Goal: Task Accomplishment & Management: Manage account settings

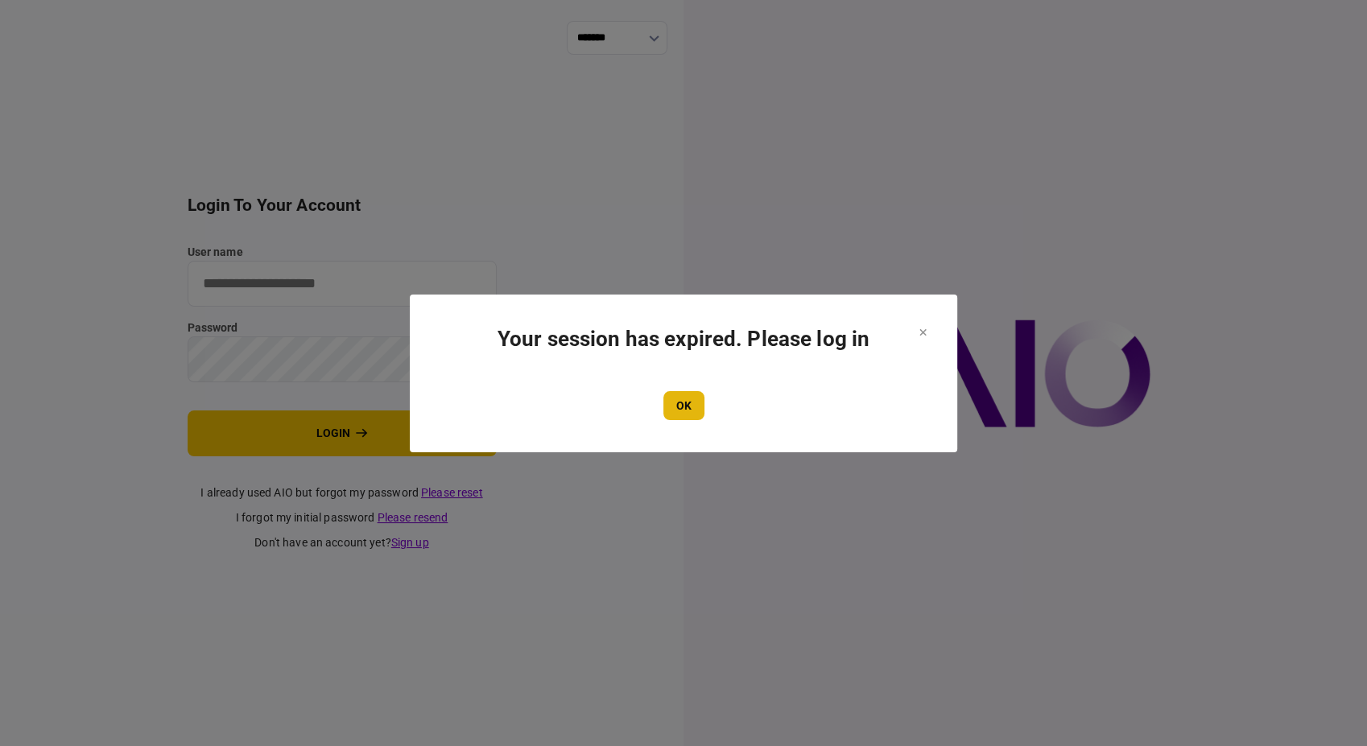
type input "**********"
click at [675, 402] on button "OK" at bounding box center [683, 405] width 41 height 29
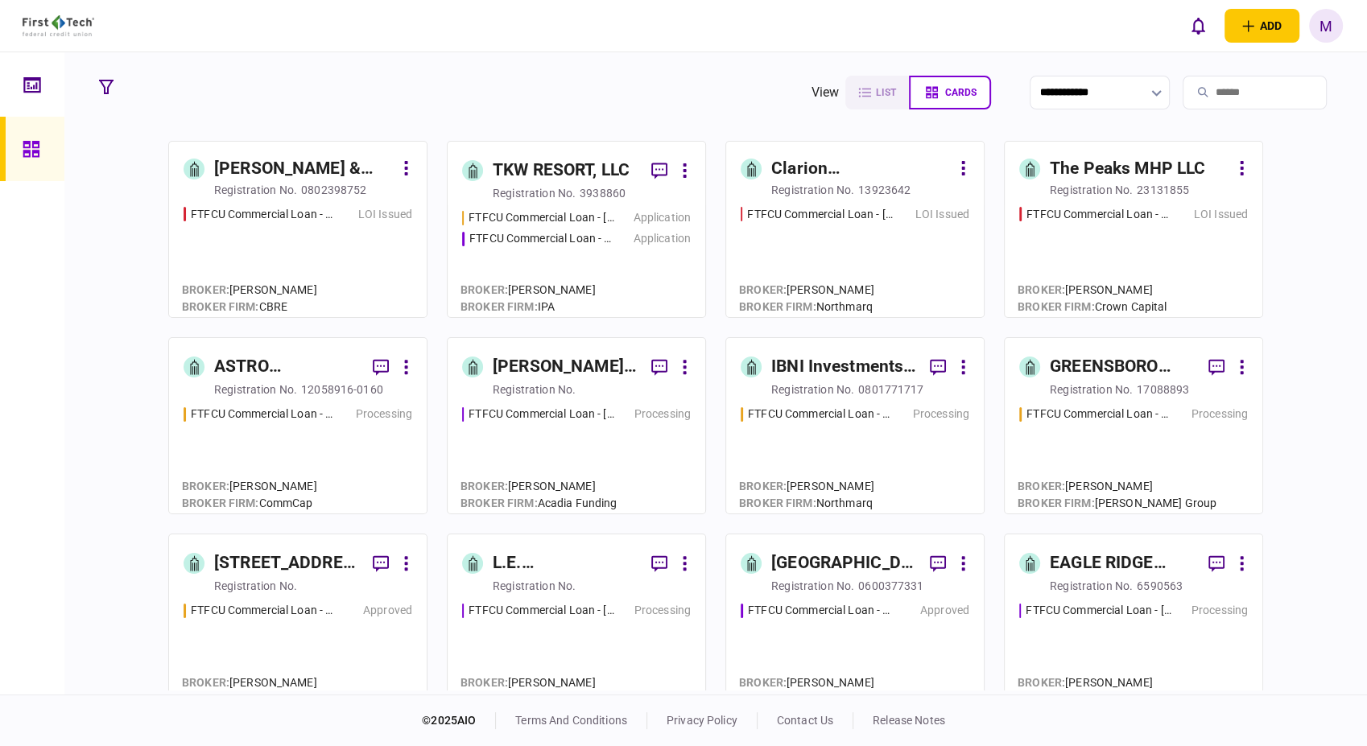
click at [833, 262] on div "FTFCU Commercial Loan - [STREET_ADDRESS][PERSON_NAME] LOI Issued" at bounding box center [855, 254] width 229 height 97
click at [1190, 262] on div "FTFCU Commercial Loan - [STREET_ADDRESS] Flagstaff AZ LOI Issued" at bounding box center [1133, 254] width 229 height 97
click at [613, 270] on div "FTFCU Commercial Loan - [STREET_ADDRESS][PERSON_NAME] Application FTFCU Commerc…" at bounding box center [576, 255] width 229 height 93
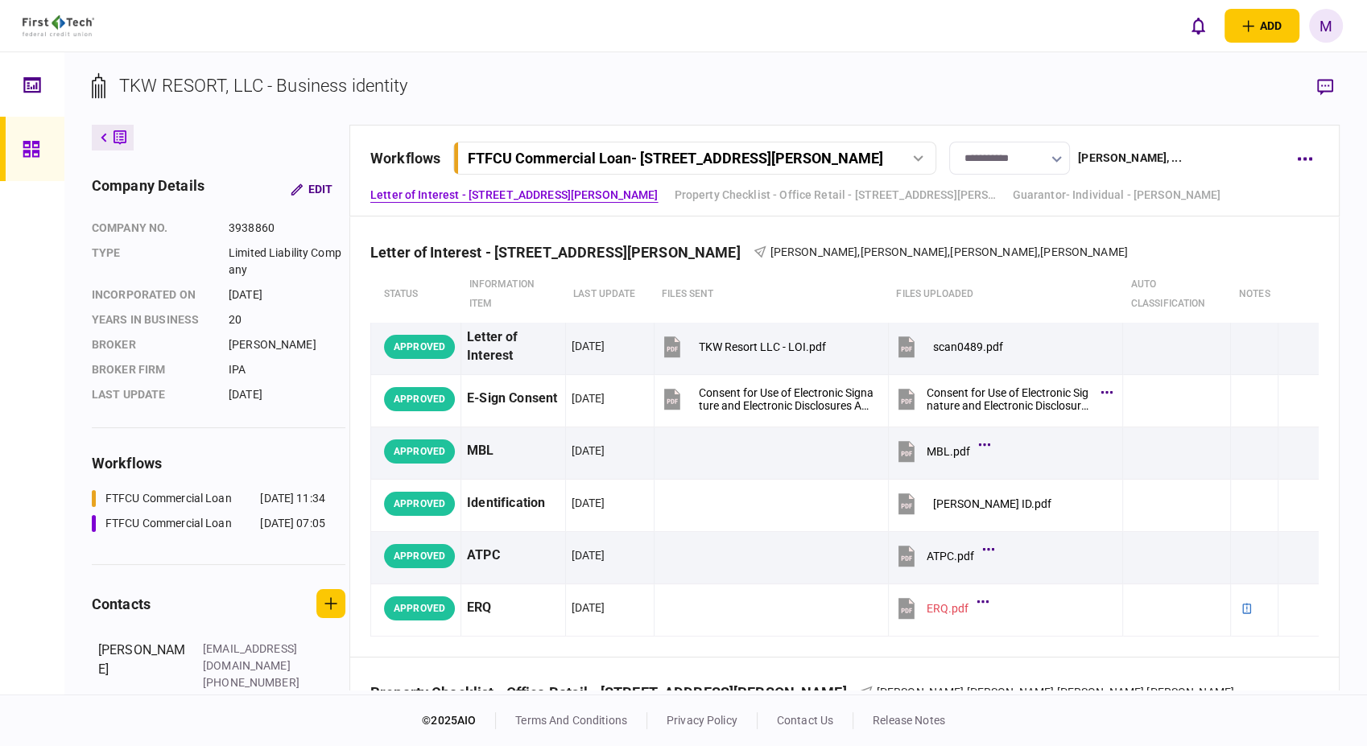
click at [928, 160] on div at bounding box center [918, 158] width 24 height 6
click at [769, 224] on link "FTFCU Commercial Loan - [STREET_ADDRESS] [DATE] 07:05" at bounding box center [697, 224] width 462 height 33
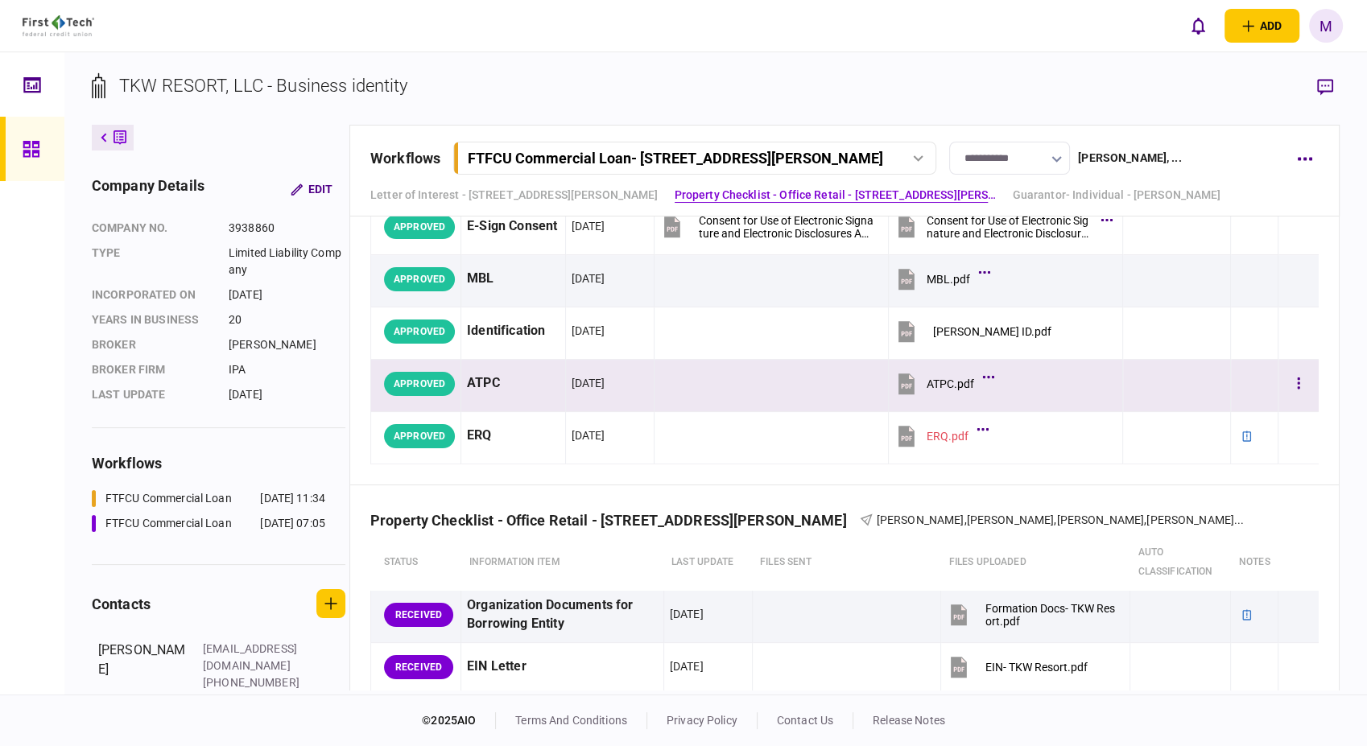
scroll to position [447, 0]
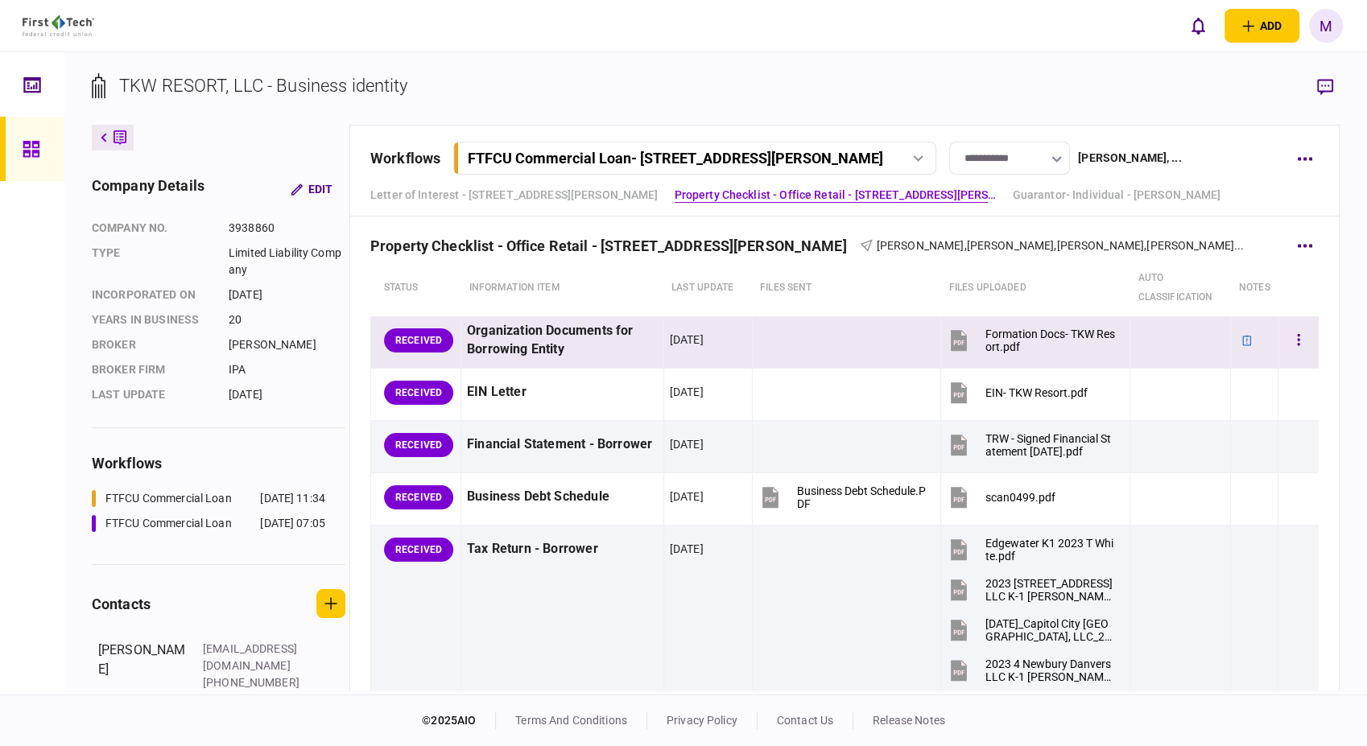
click at [951, 339] on icon at bounding box center [959, 340] width 16 height 21
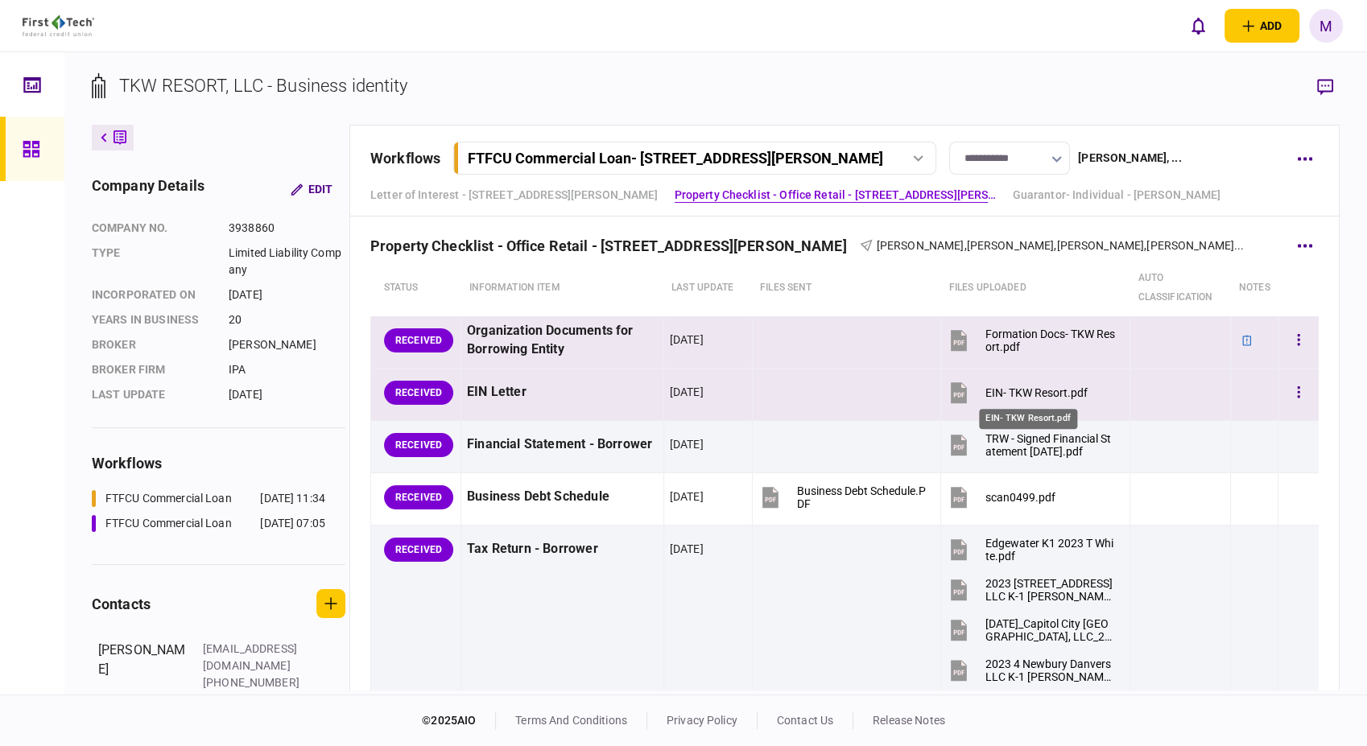
click at [1016, 394] on div "EIN- TKW Resort.pdf" at bounding box center [1036, 392] width 102 height 13
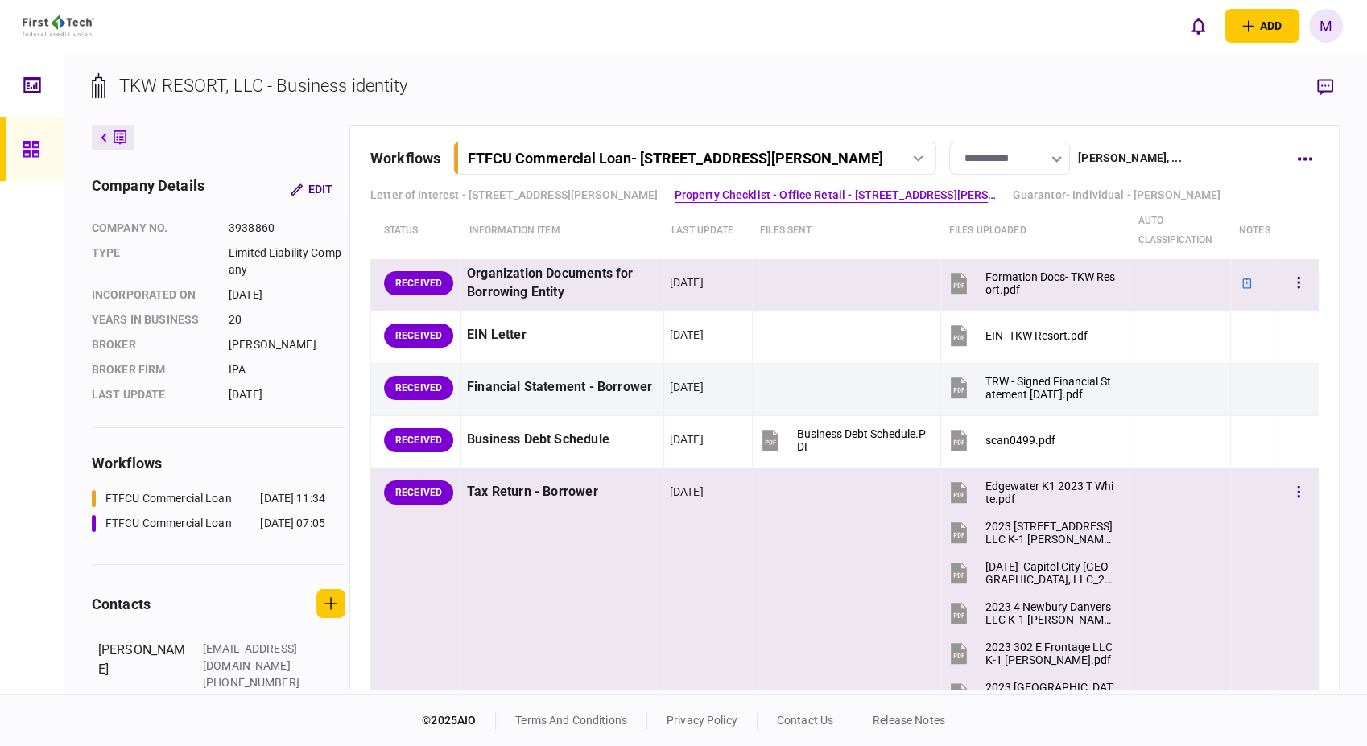
scroll to position [0, 0]
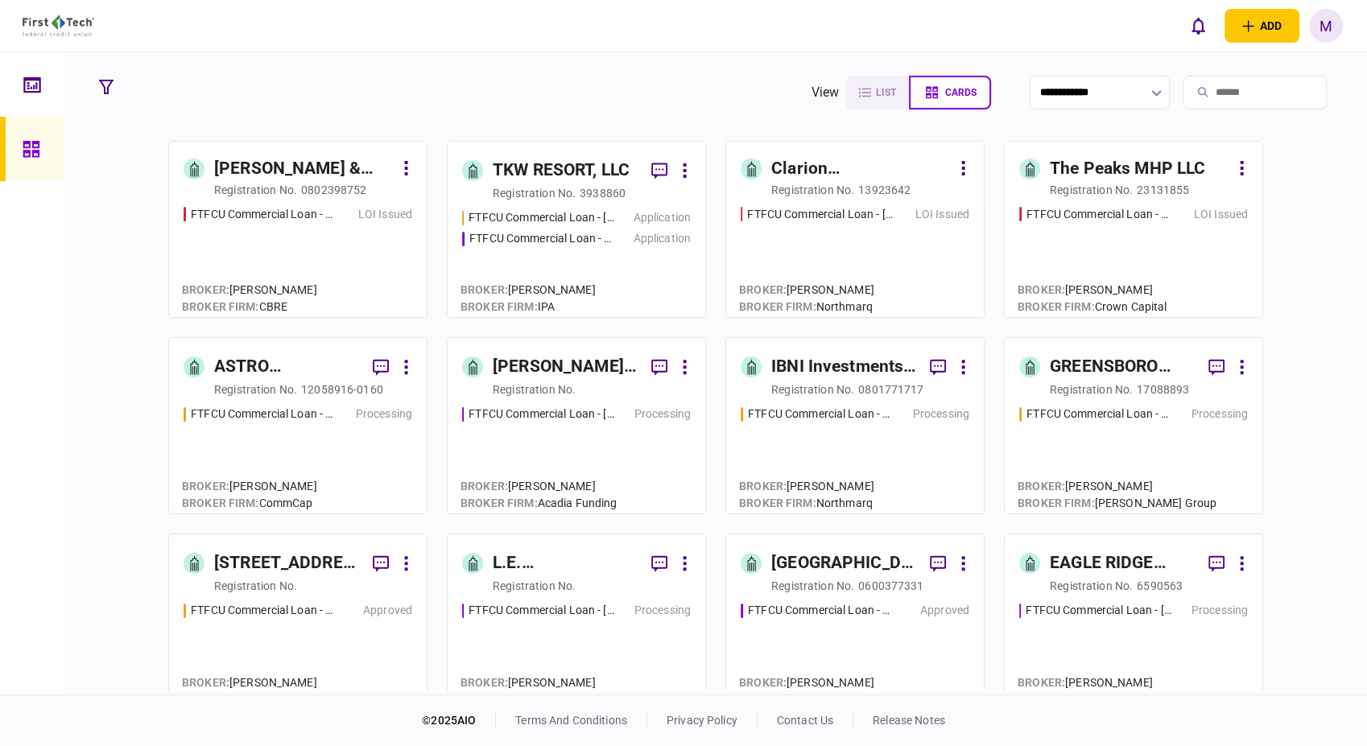
click at [625, 272] on div "FTFCU Commercial Loan - [STREET_ADDRESS][PERSON_NAME] Application FTFCU Commerc…" at bounding box center [576, 255] width 229 height 93
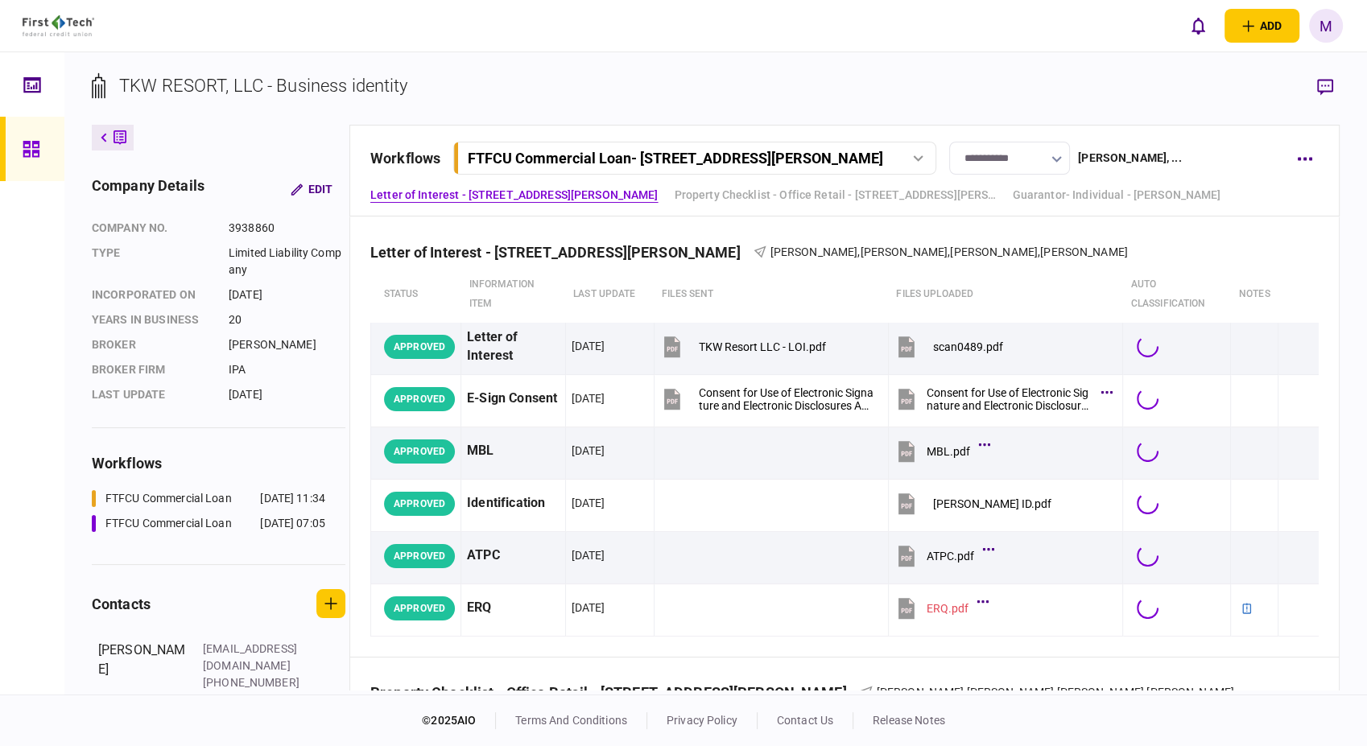
click at [934, 155] on button "FTFCU Commercial Loan - [STREET_ADDRESS][PERSON_NAME]" at bounding box center [694, 158] width 483 height 33
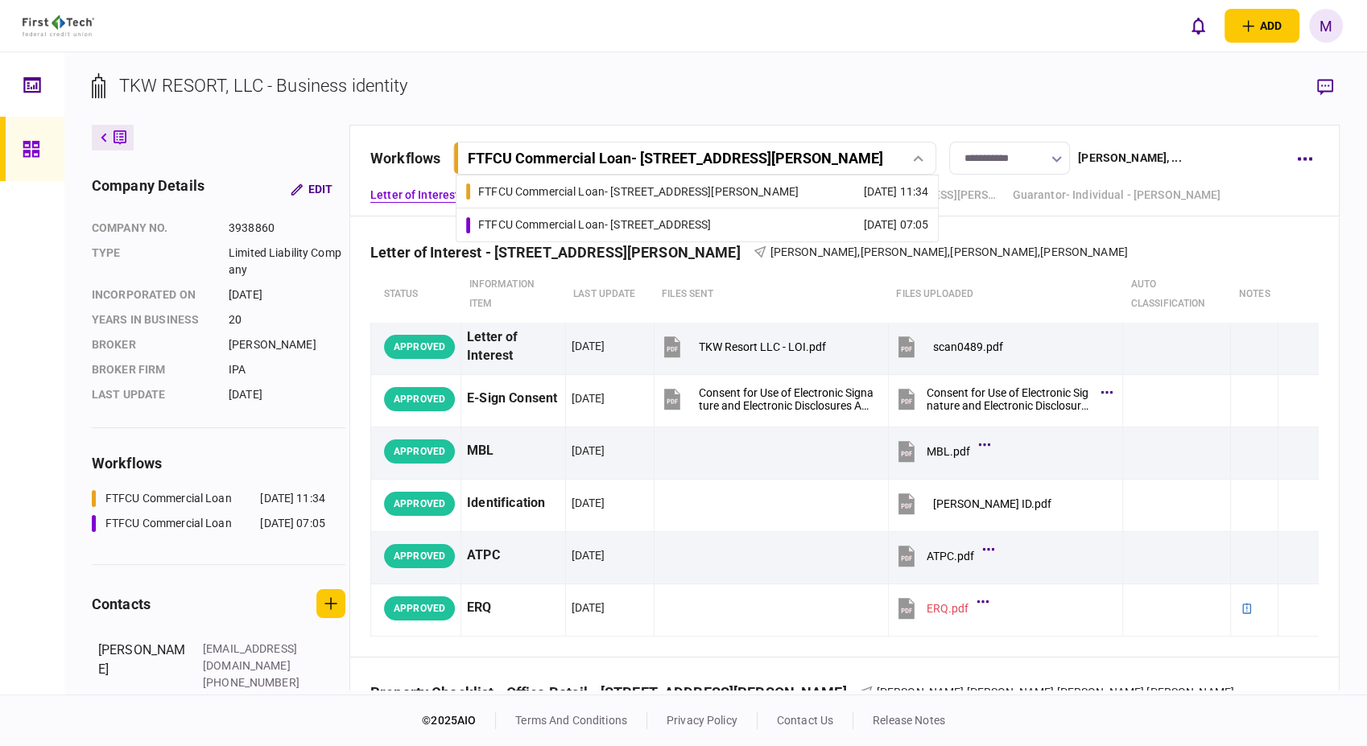
click at [682, 226] on div "FTFCU Commercial Loan - [STREET_ADDRESS]" at bounding box center [594, 225] width 233 height 17
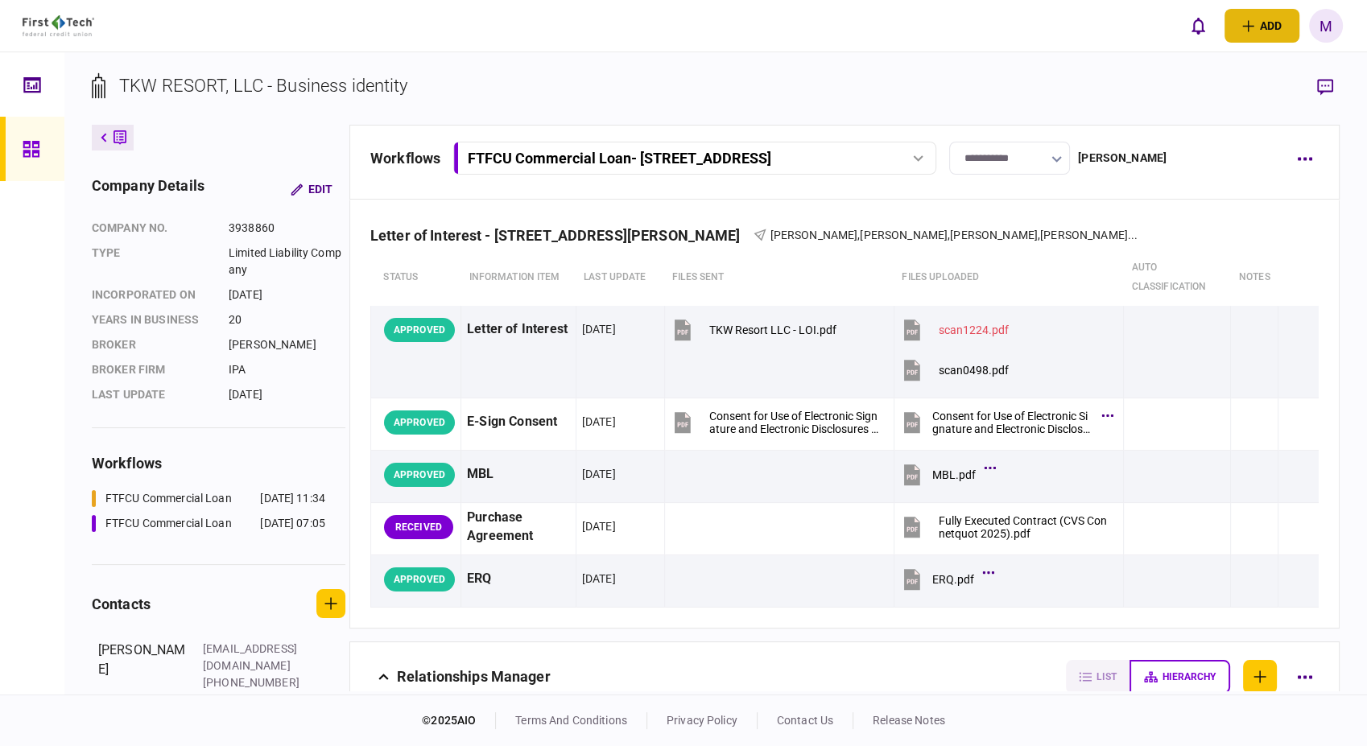
click at [1249, 27] on icon "open adding identity options" at bounding box center [1248, 26] width 12 height 12
click at [960, 82] on section "TKW RESORT, LLC - Business identity" at bounding box center [716, 98] width 1248 height 52
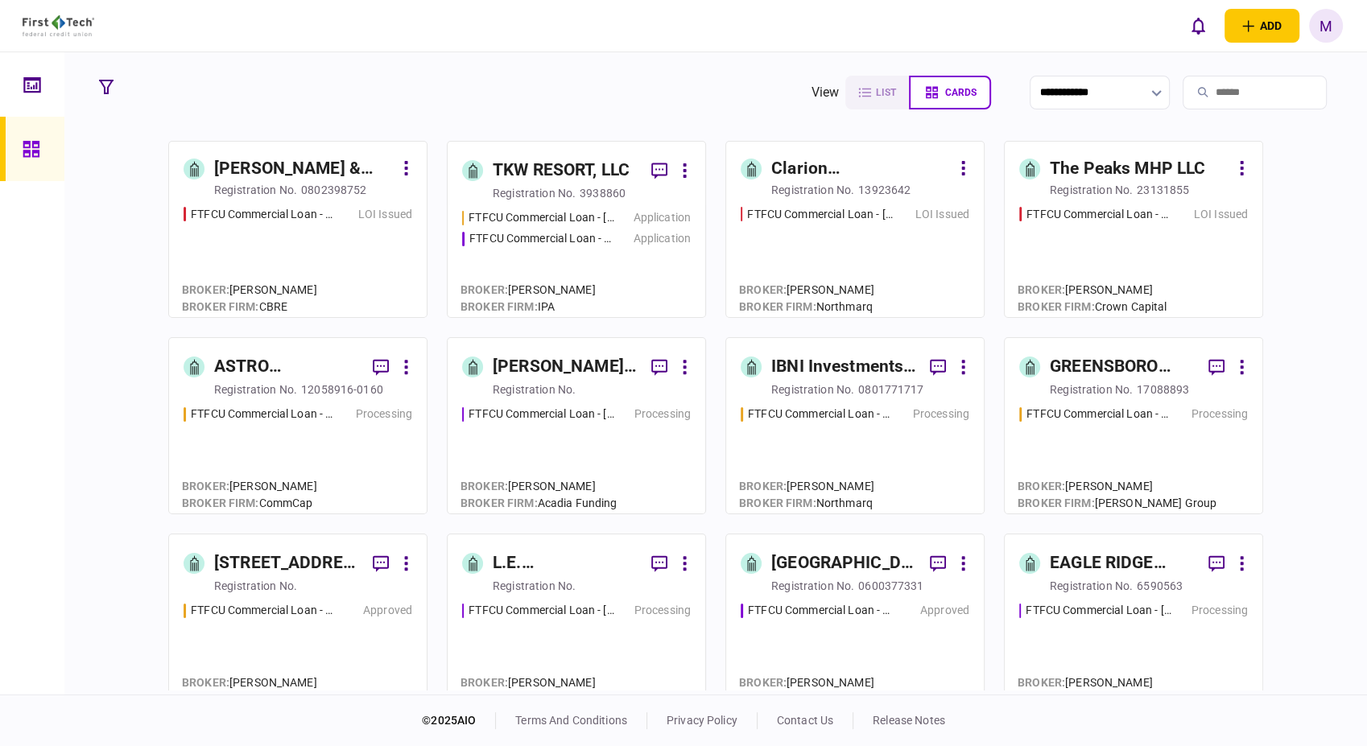
click at [865, 562] on div "[GEOGRAPHIC_DATA] PASSAIC, LLC" at bounding box center [844, 564] width 146 height 26
click at [602, 240] on div "FTFCU Commercial Loan - [STREET_ADDRESS]" at bounding box center [541, 238] width 145 height 17
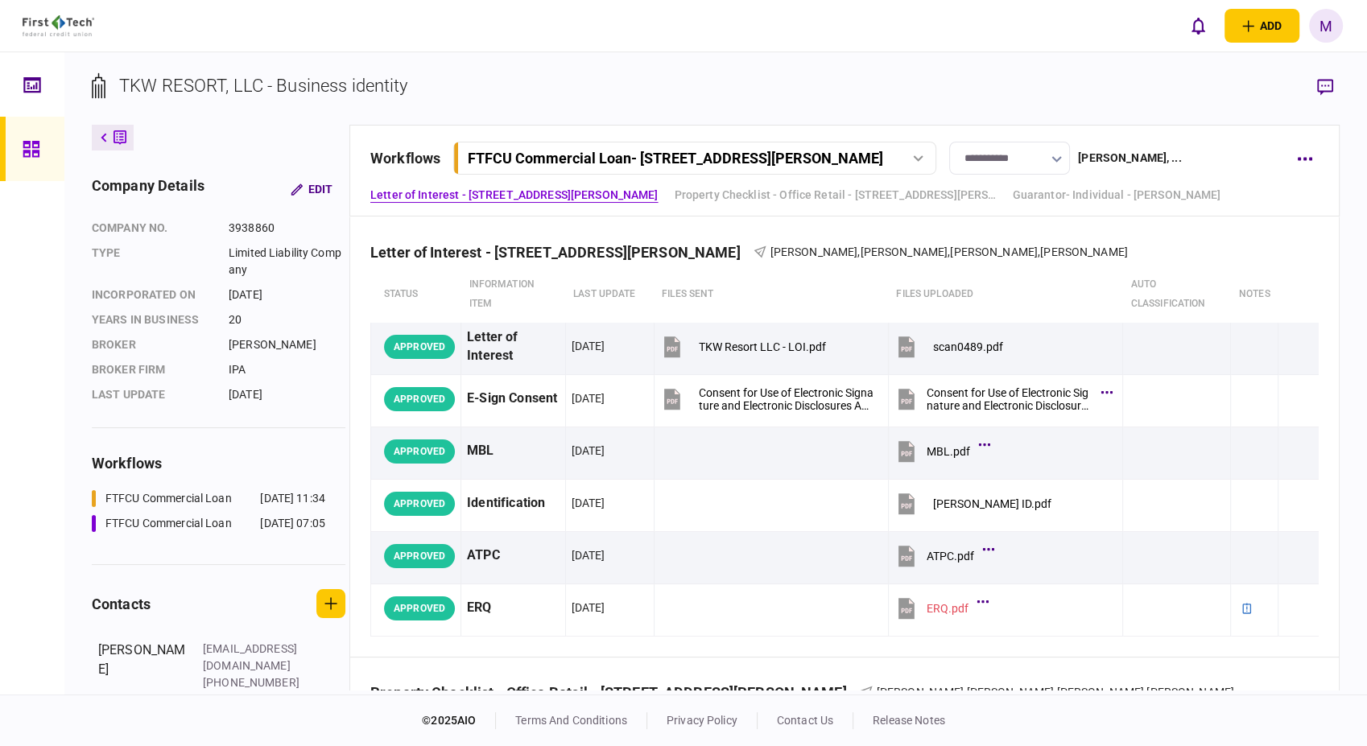
click at [913, 160] on div at bounding box center [918, 158] width 24 height 6
click at [708, 219] on div "FTFCU Commercial Loan - [STREET_ADDRESS]" at bounding box center [594, 225] width 233 height 17
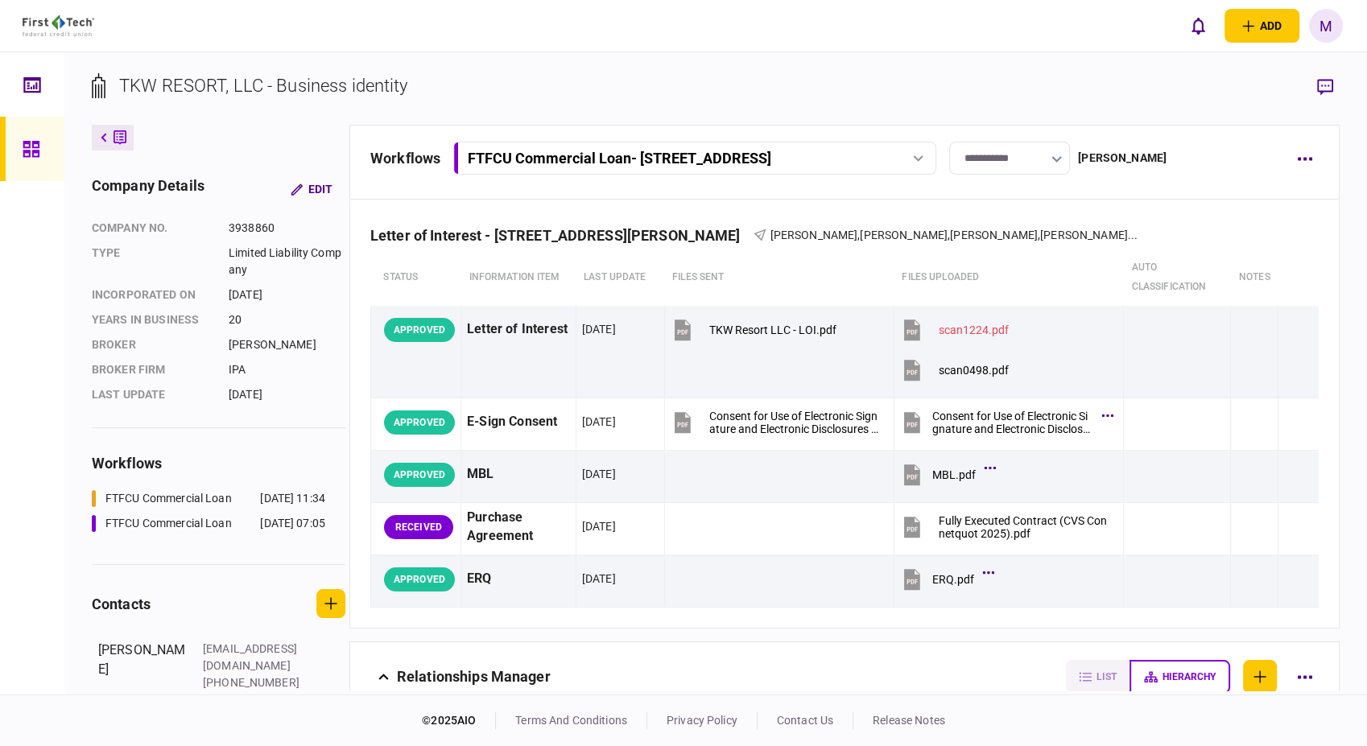
click at [908, 155] on div at bounding box center [918, 158] width 24 height 6
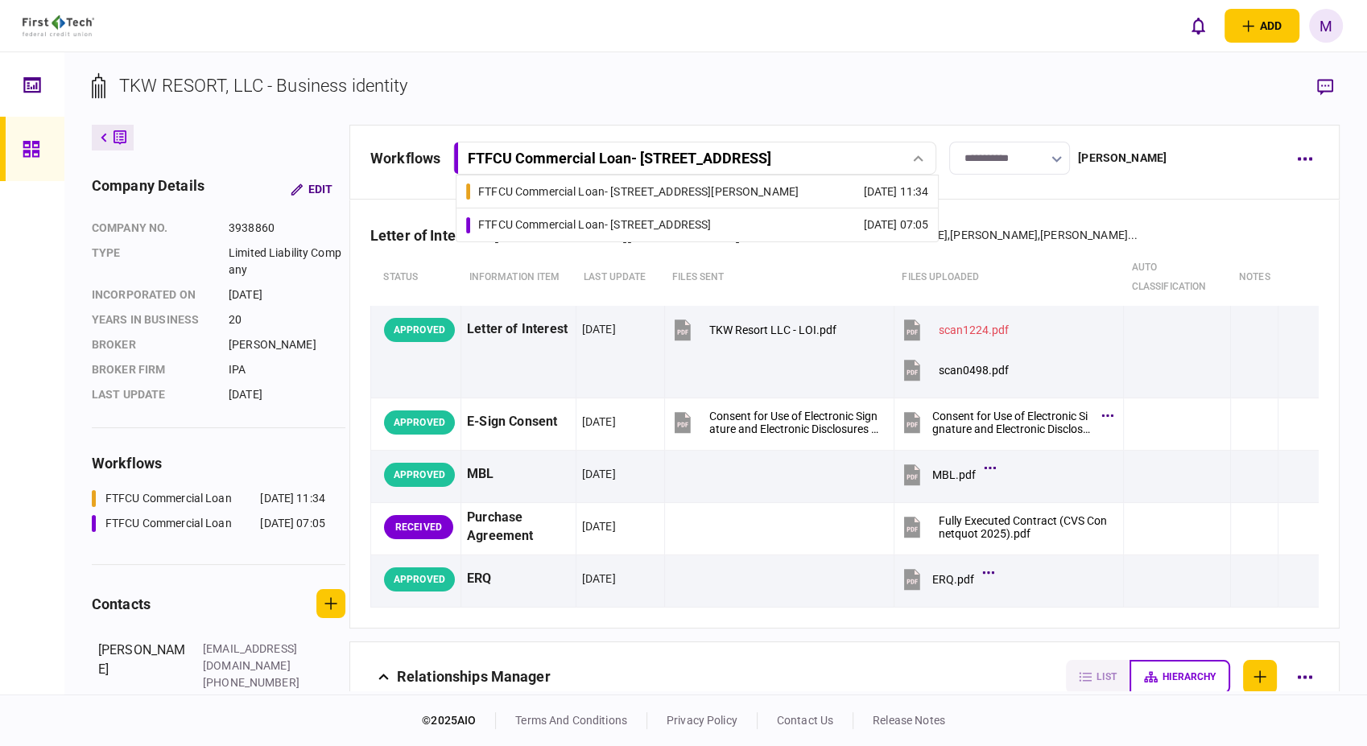
click at [734, 185] on link "FTFCU Commercial Loan - [STREET_ADDRESS][PERSON_NAME] [DATE] 11:34" at bounding box center [697, 191] width 462 height 32
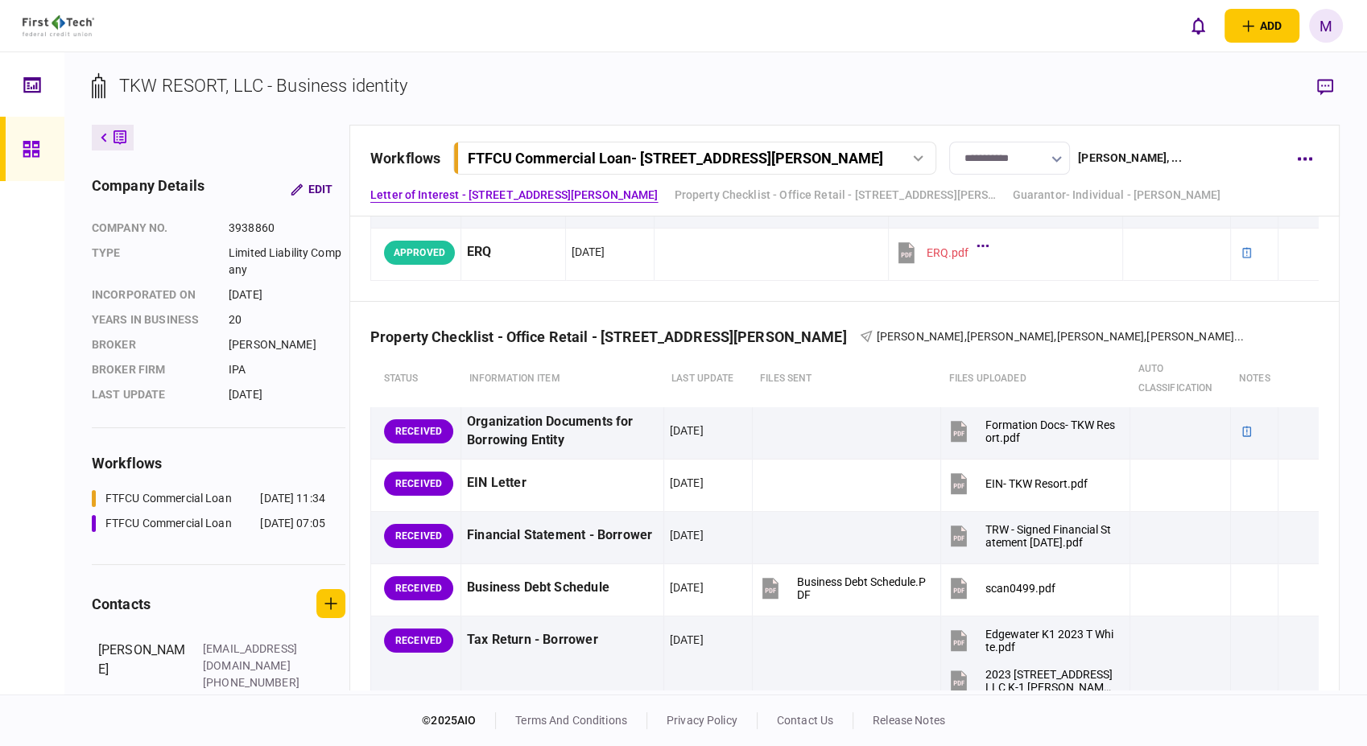
scroll to position [357, 0]
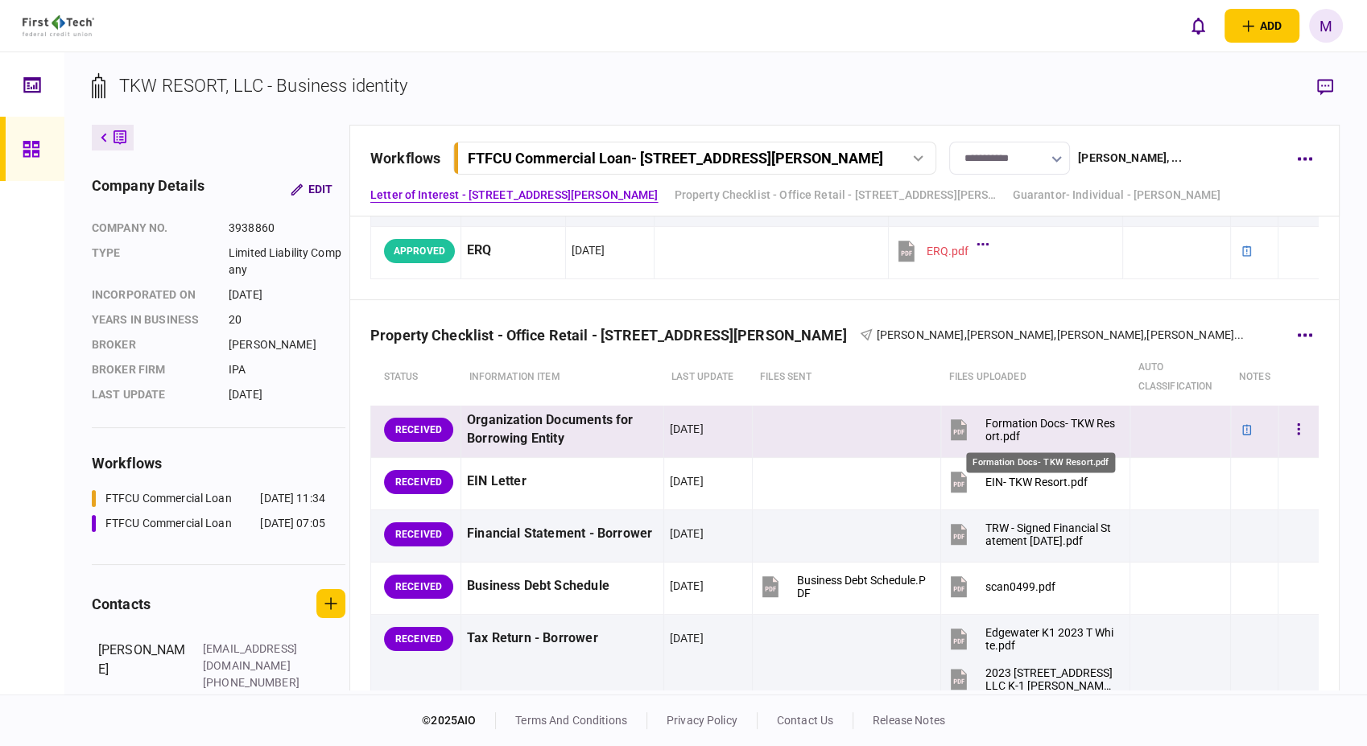
click at [1000, 423] on div "Formation Docs- TKW Resort.pdf" at bounding box center [1050, 430] width 130 height 26
